Goal: Navigation & Orientation: Find specific page/section

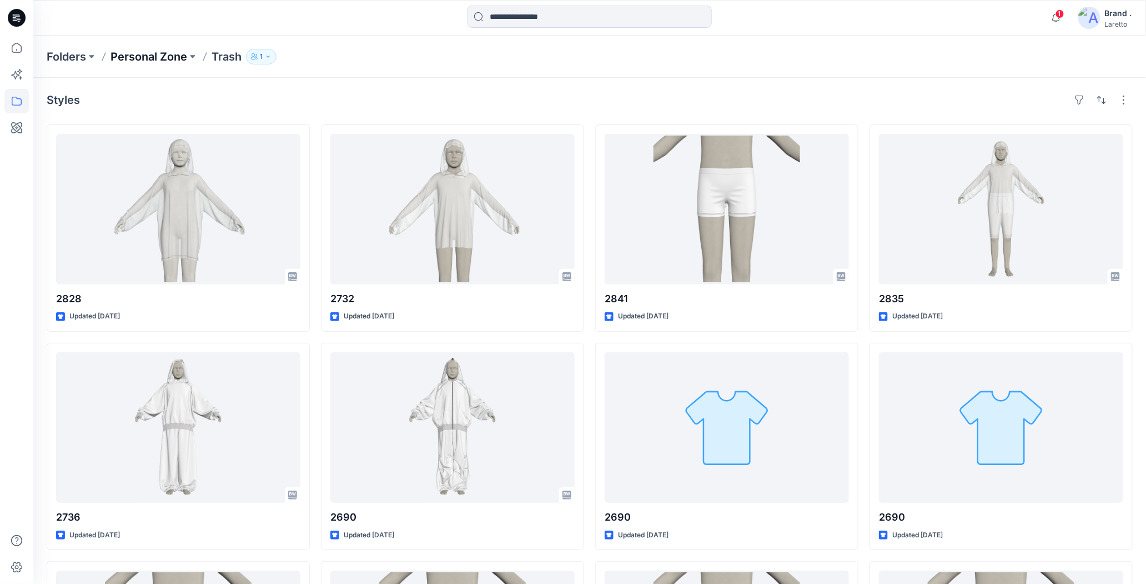
click at [172, 58] on p "Personal Zone" at bounding box center [148, 57] width 77 height 16
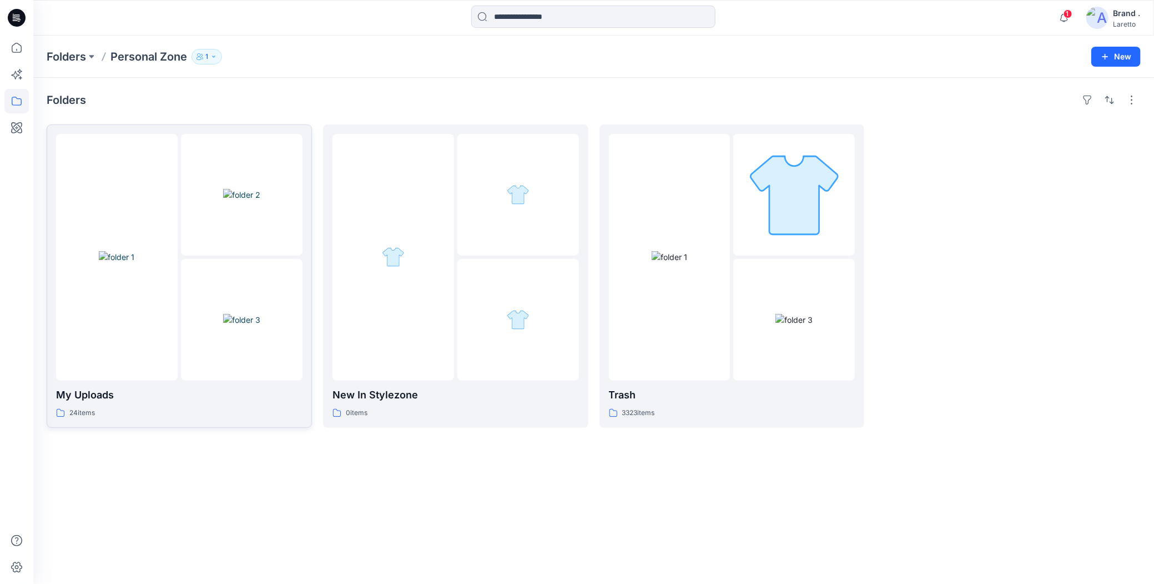
click at [134, 251] on img at bounding box center [117, 257] width 36 height 12
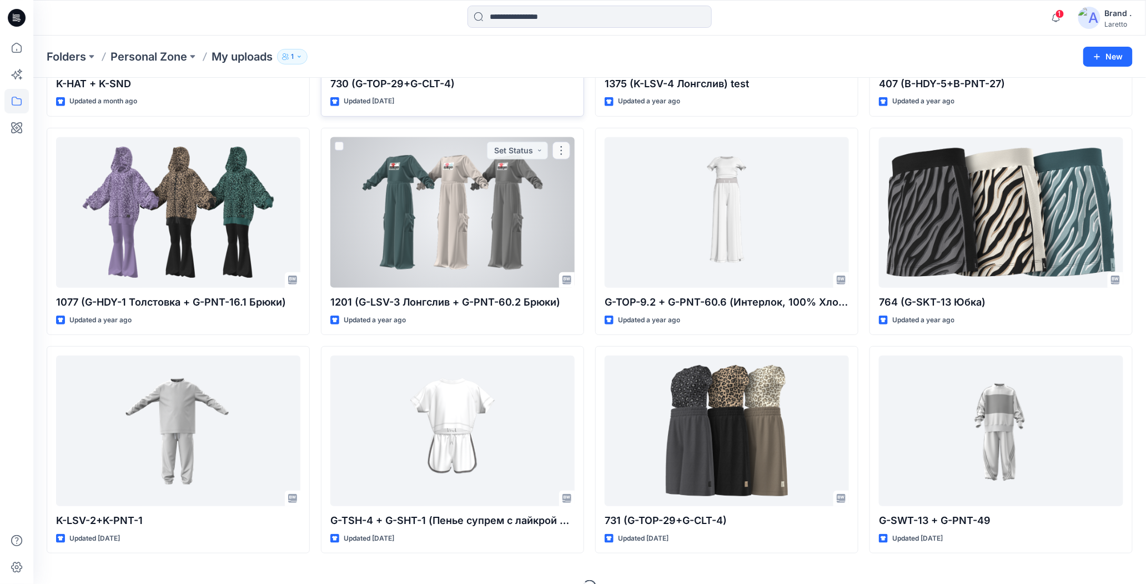
scroll to position [222, 0]
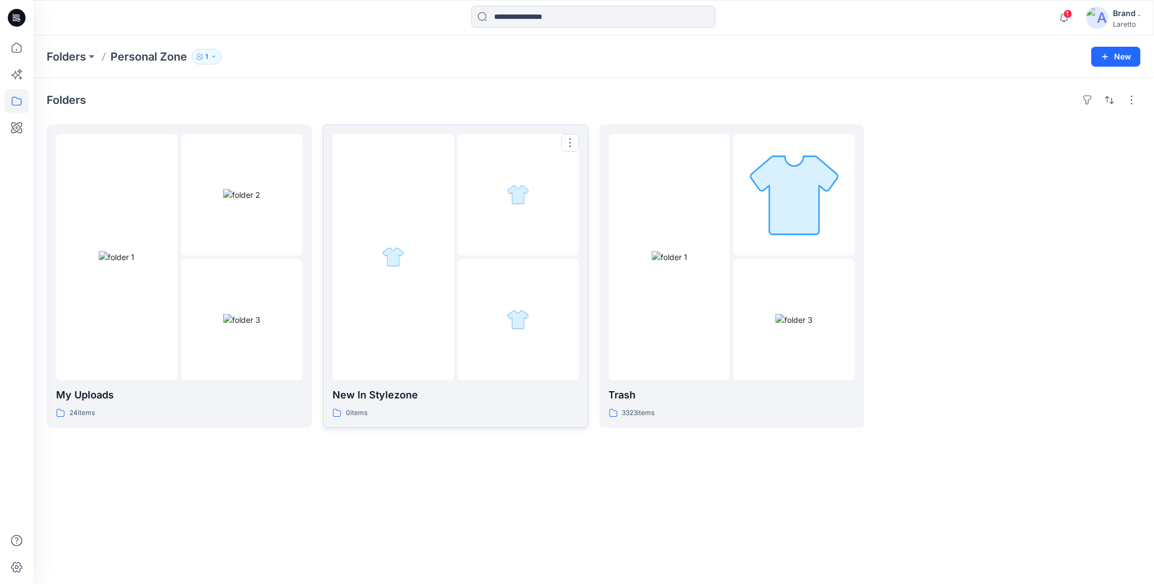
click at [423, 317] on div at bounding box center [394, 257] width 122 height 247
click at [686, 331] on div at bounding box center [670, 257] width 122 height 247
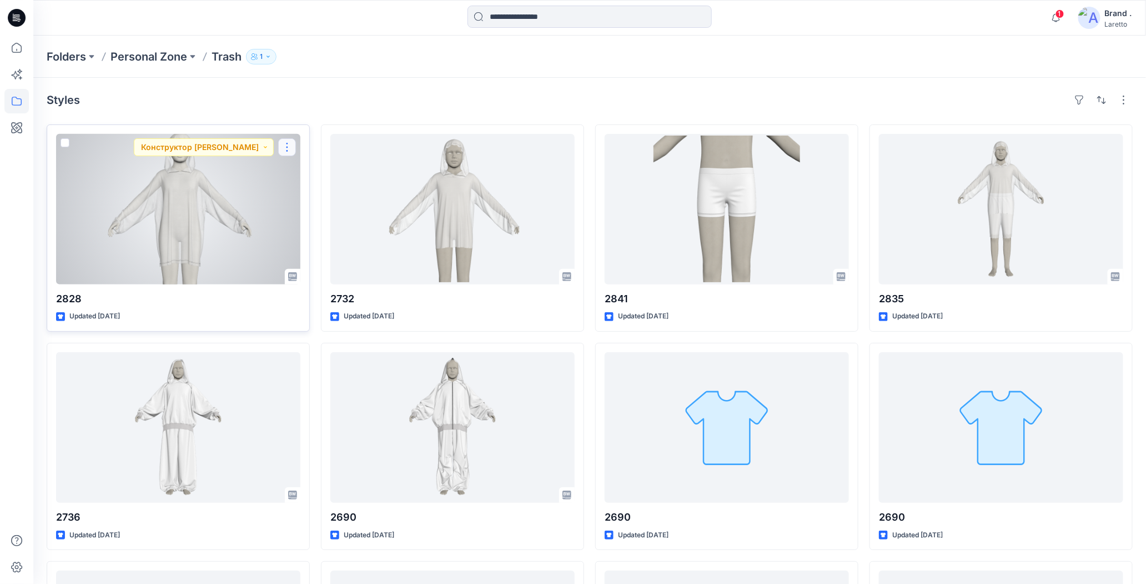
click at [290, 147] on button "button" at bounding box center [287, 147] width 18 height 18
click at [292, 231] on icon "button" at bounding box center [291, 235] width 8 height 8
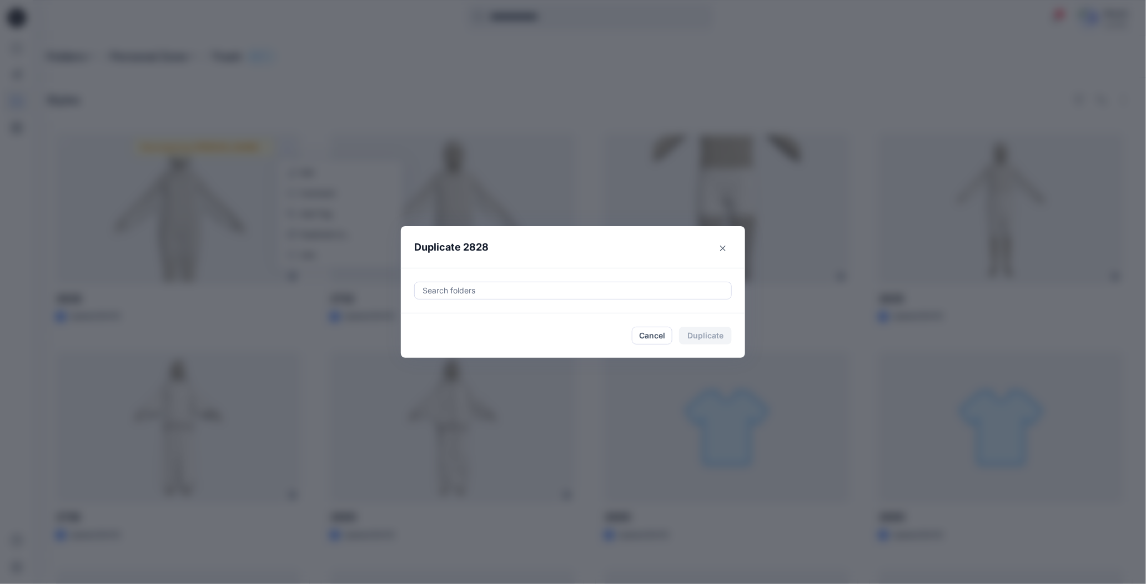
click at [513, 291] on div at bounding box center [572, 290] width 303 height 13
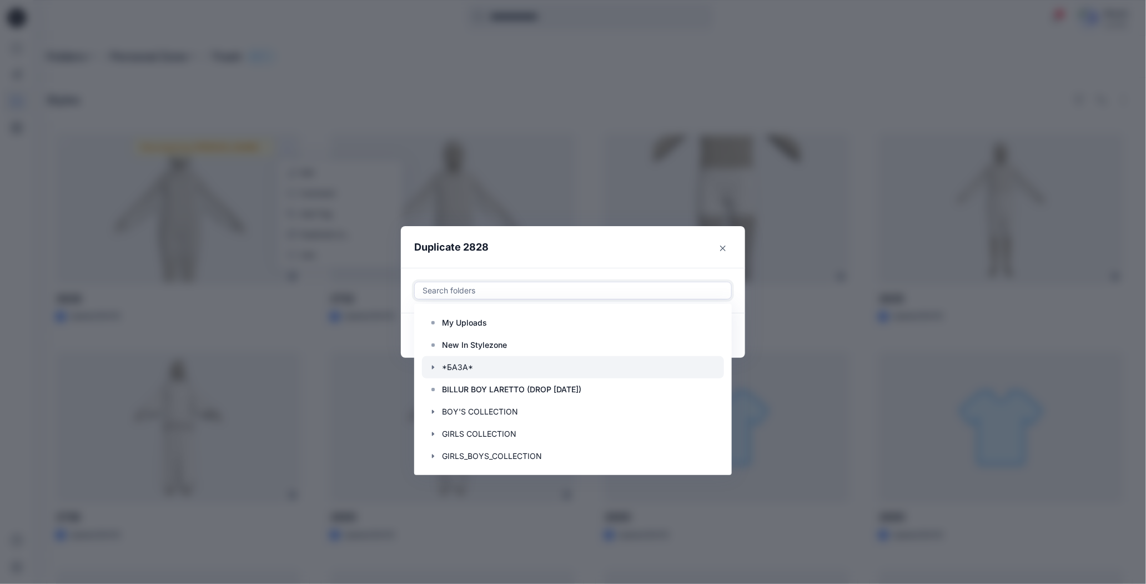
click at [437, 366] on icon "button" at bounding box center [433, 367] width 9 height 9
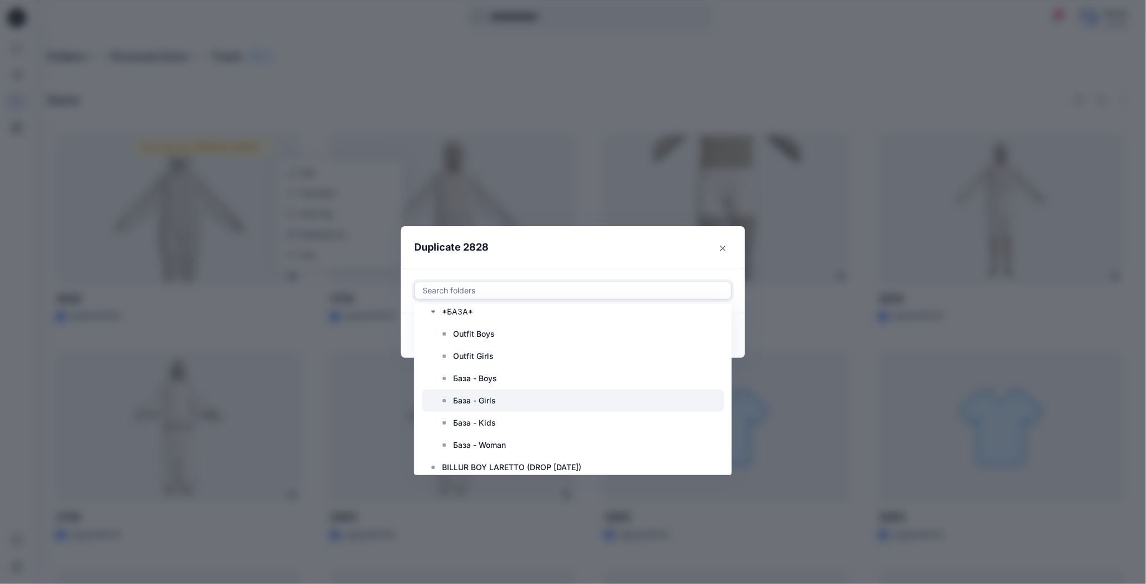
click at [449, 404] on icon at bounding box center [444, 400] width 9 height 9
click at [479, 291] on icon at bounding box center [477, 290] width 4 height 4
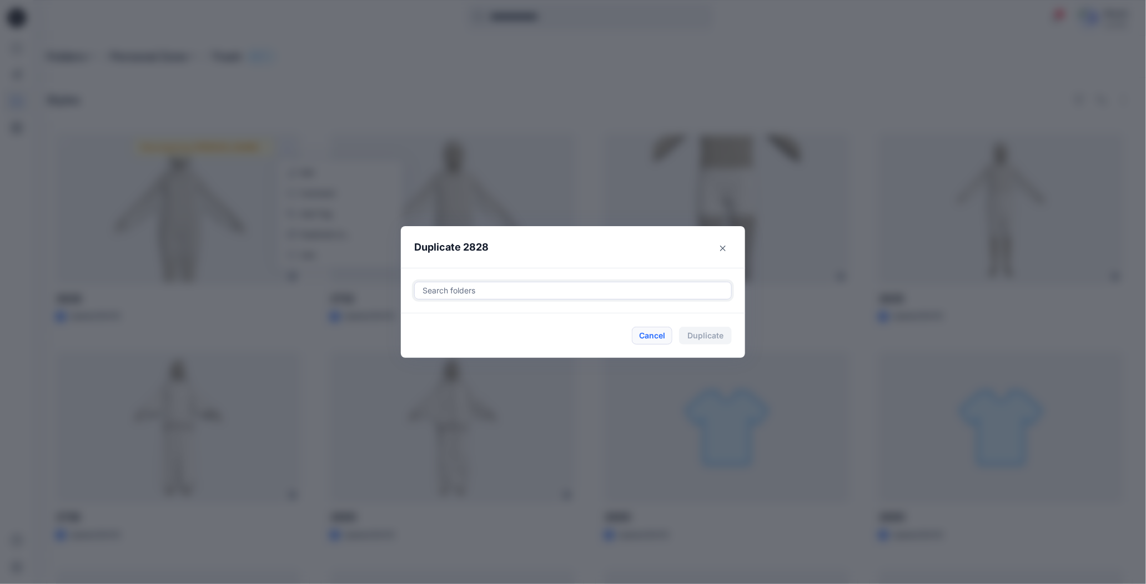
click at [669, 334] on button "Cancel" at bounding box center [652, 335] width 41 height 18
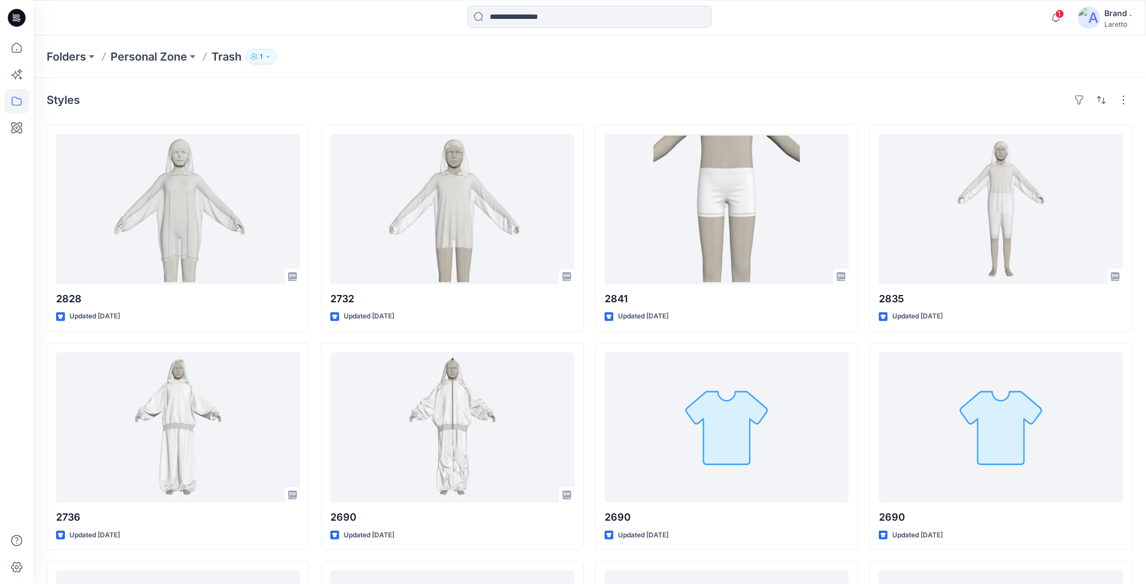
click at [441, 61] on div "Folders Personal Zone Trash 1" at bounding box center [546, 57] width 999 height 16
